Goal: Find specific page/section: Find specific page/section

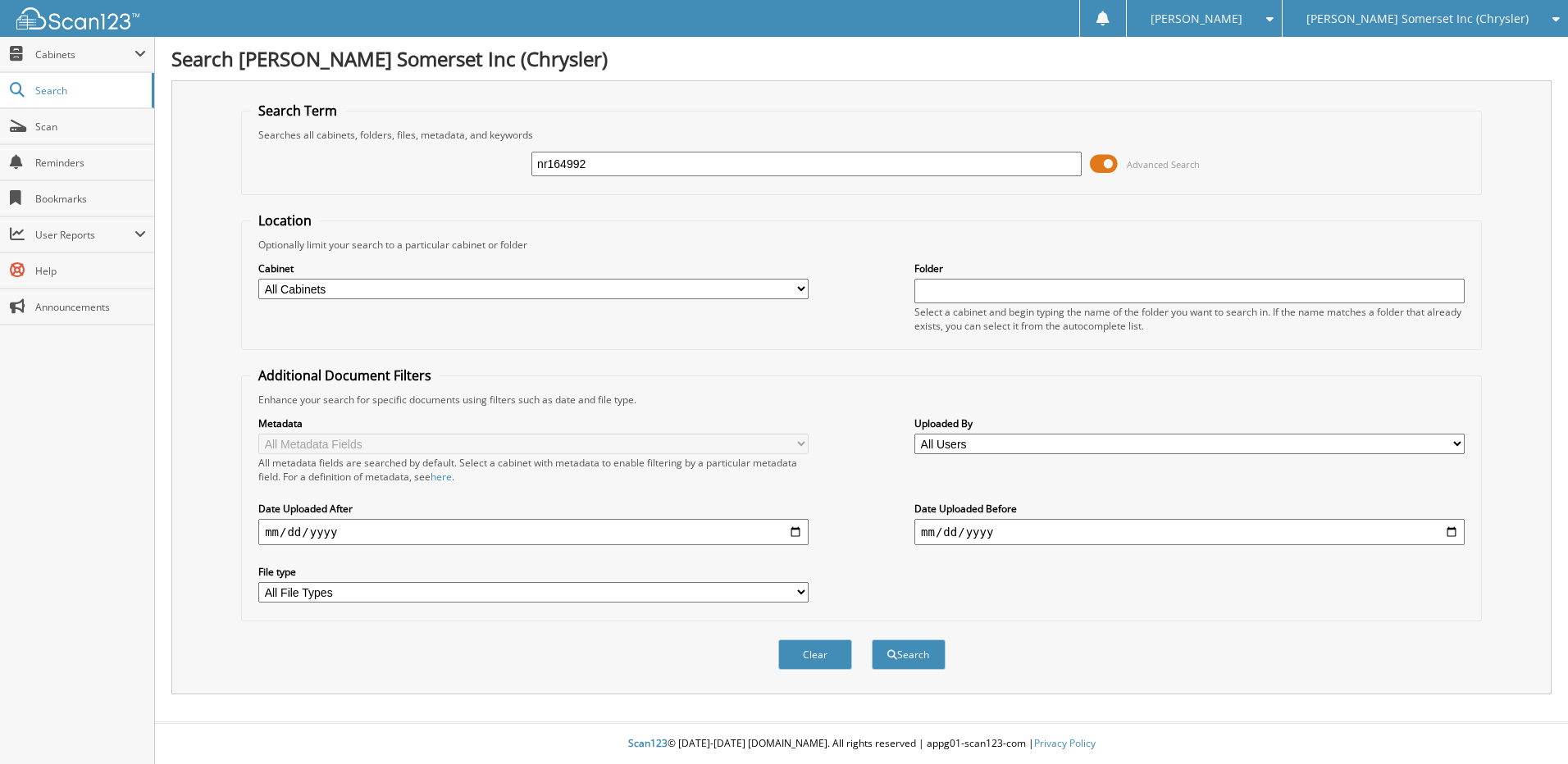
type input "nr164992"
click at [872, 639] on button "Search" at bounding box center [908, 654] width 74 height 30
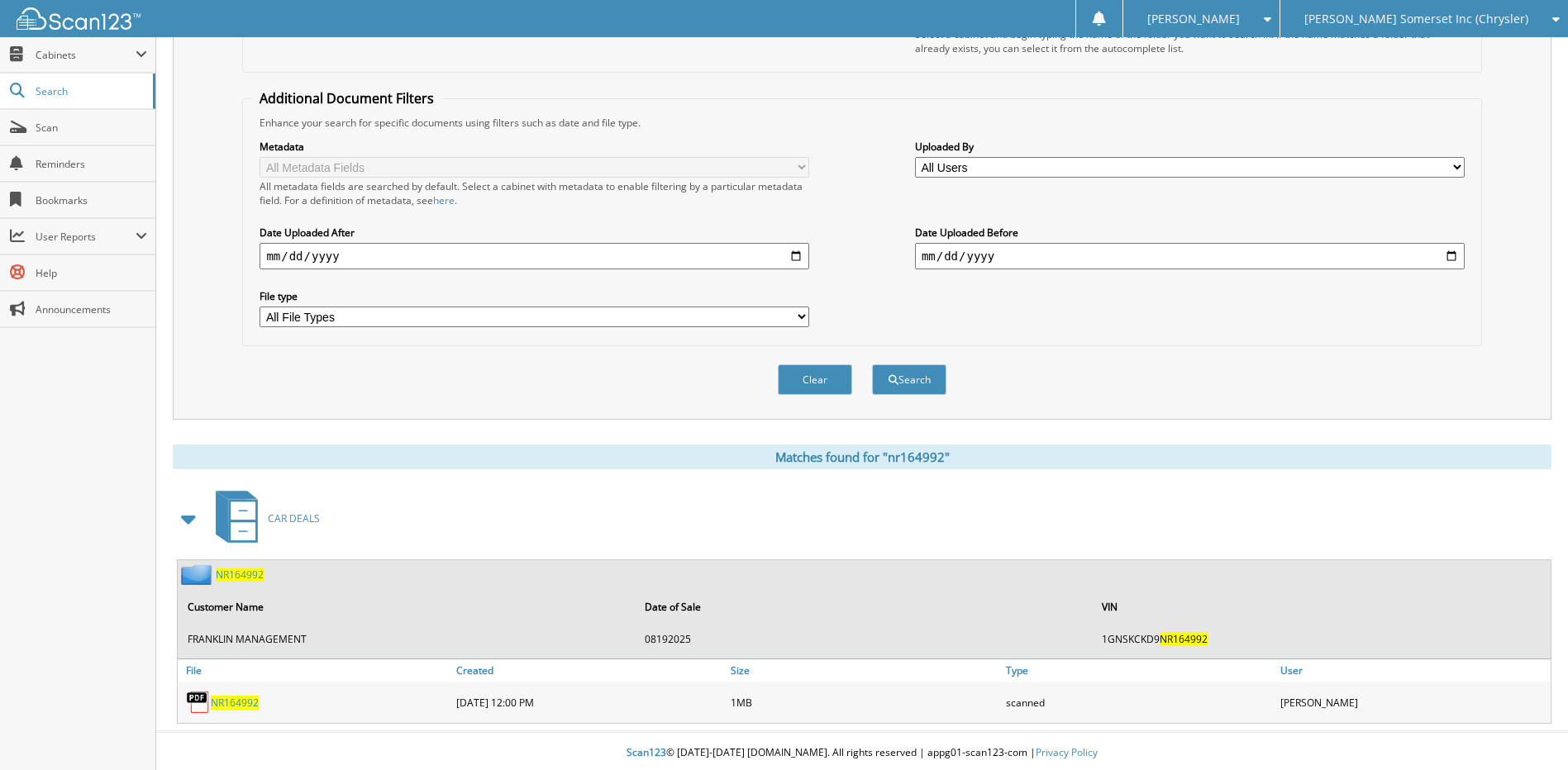
scroll to position [284, 0]
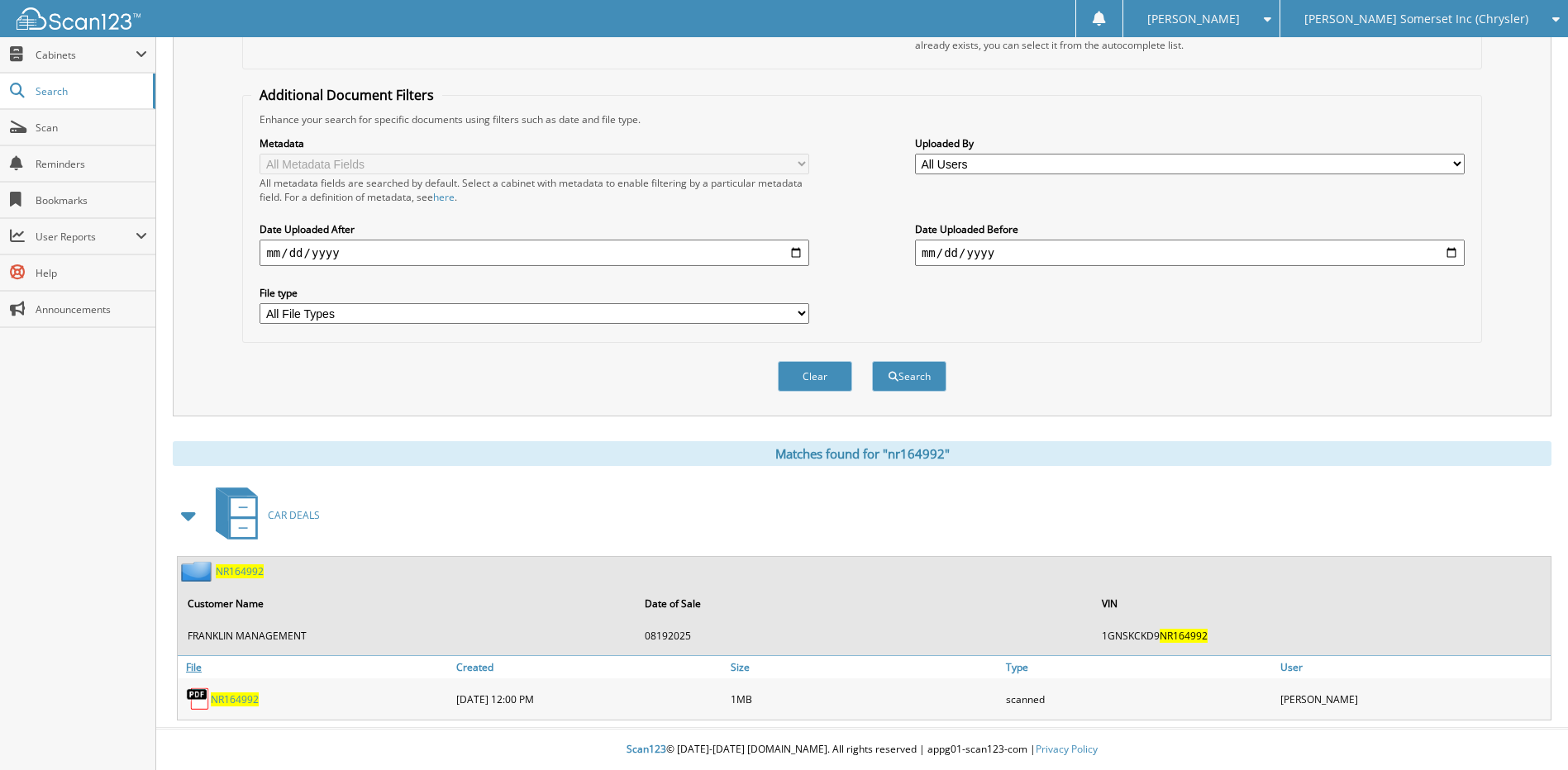
click at [240, 674] on link "File" at bounding box center [315, 667] width 275 height 22
click at [241, 696] on span "NR164992" at bounding box center [234, 700] width 48 height 14
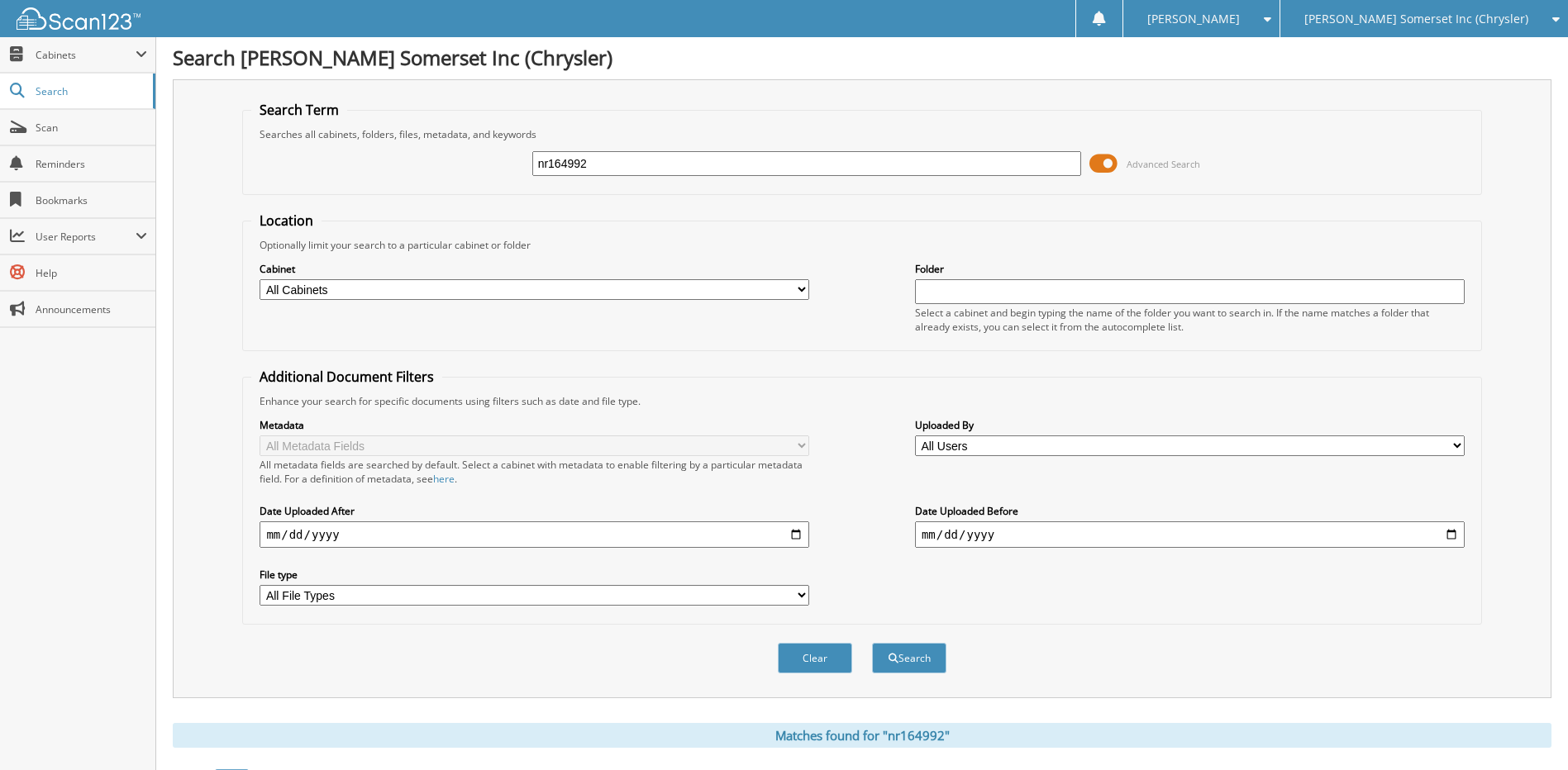
scroll to position [0, 0]
drag, startPoint x: 614, startPoint y: 158, endPoint x: 406, endPoint y: 159, distance: 208.0
click at [407, 159] on div "nr164992 Advanced Search" at bounding box center [862, 165] width 1221 height 45
type input "ng158136"
click at [872, 644] on button "Search" at bounding box center [908, 660] width 74 height 31
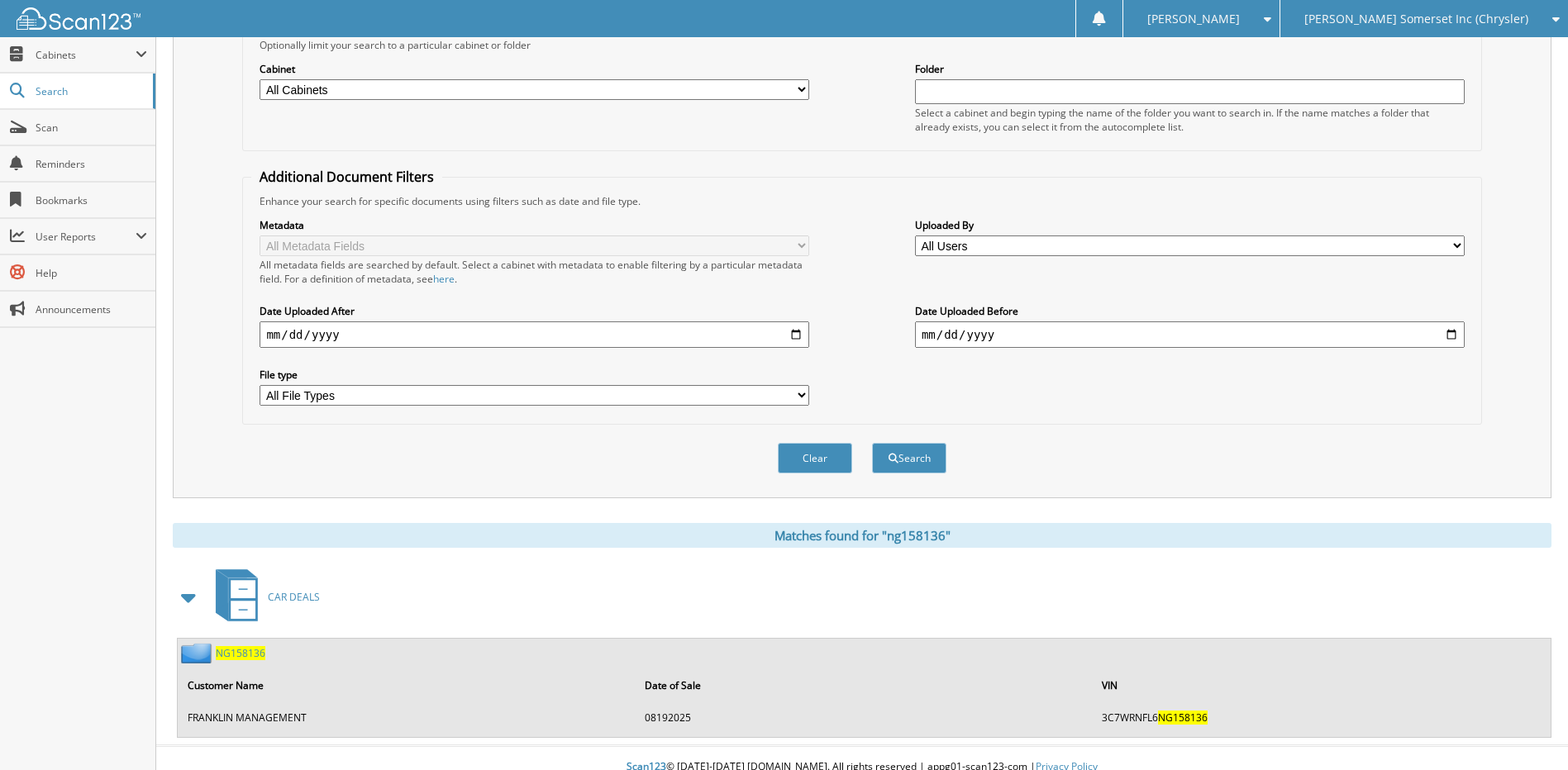
scroll to position [220, 0]
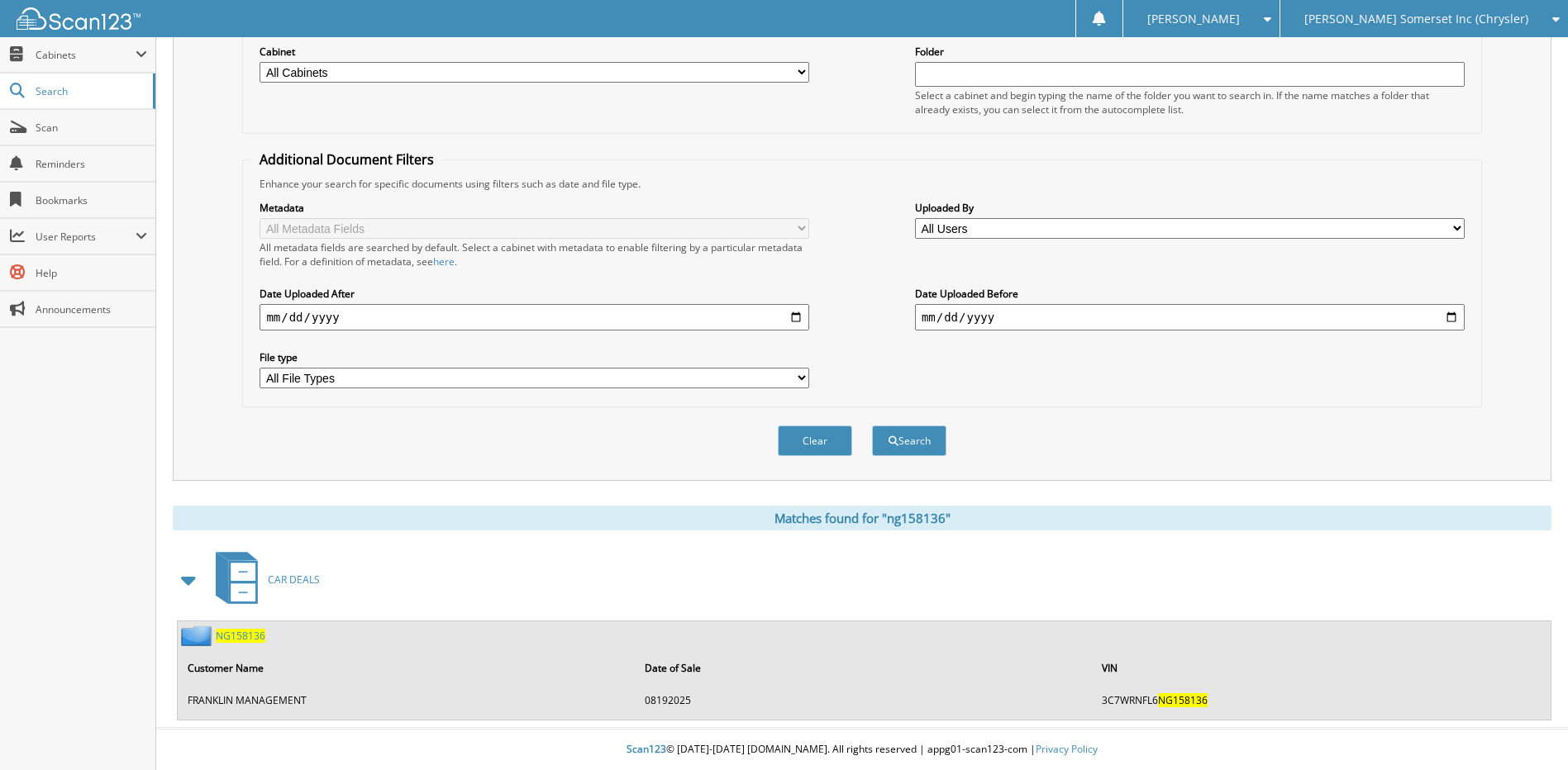
click at [228, 635] on span "NG158136" at bounding box center [240, 636] width 49 height 14
